Goal: Navigation & Orientation: Find specific page/section

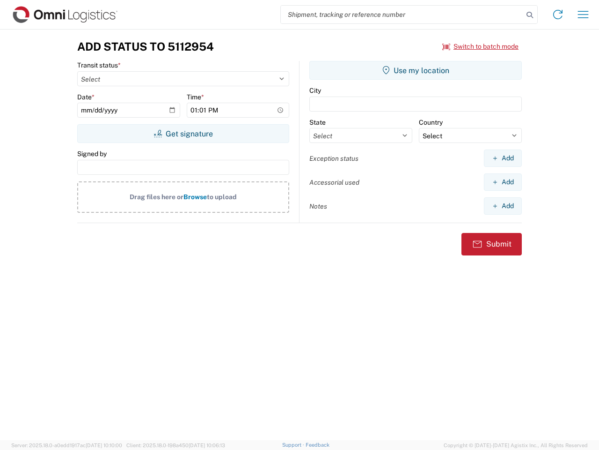
click at [402, 15] on input "search" at bounding box center [402, 15] width 243 height 18
click at [530, 15] on icon at bounding box center [530, 14] width 13 height 13
click at [558, 15] on icon at bounding box center [558, 14] width 15 height 15
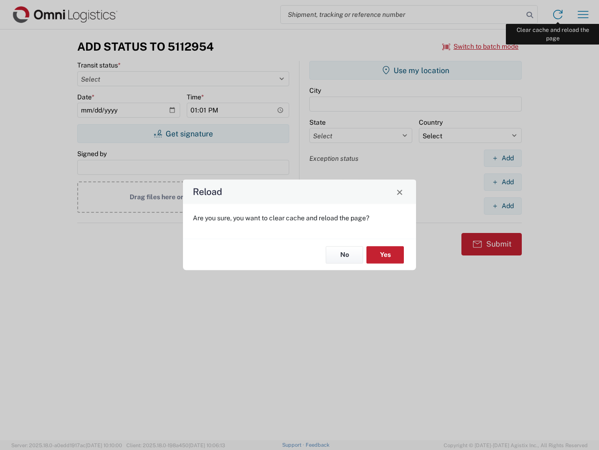
click at [583, 15] on div "Reload Are you sure, you want to clear cache and reload the page? No Yes" at bounding box center [299, 225] width 599 height 450
click at [481, 46] on div "Reload Are you sure, you want to clear cache and reload the page? No Yes" at bounding box center [299, 225] width 599 height 450
click at [183, 133] on div "Reload Are you sure, you want to clear cache and reload the page? No Yes" at bounding box center [299, 225] width 599 height 450
click at [416, 70] on div "Reload Are you sure, you want to clear cache and reload the page? No Yes" at bounding box center [299, 225] width 599 height 450
click at [503, 158] on div "Reload Are you sure, you want to clear cache and reload the page? No Yes" at bounding box center [299, 225] width 599 height 450
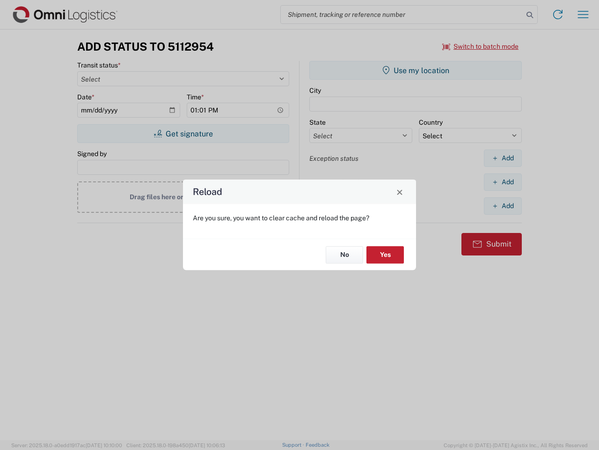
click at [503, 182] on div "Reload Are you sure, you want to clear cache and reload the page? No Yes" at bounding box center [299, 225] width 599 height 450
click at [503, 206] on div "Reload Are you sure, you want to clear cache and reload the page? No Yes" at bounding box center [299, 225] width 599 height 450
